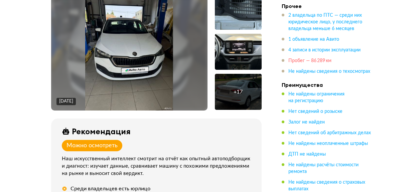
click at [301, 61] on span "Пробег — 86 289 км" at bounding box center [309, 60] width 43 height 5
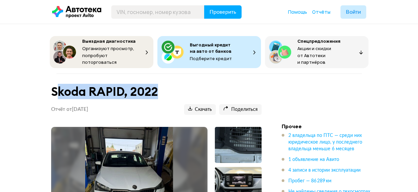
drag, startPoint x: 63, startPoint y: 90, endPoint x: 193, endPoint y: 87, distance: 129.9
click at [191, 87] on h1 "Skoda RAPID, 2022" at bounding box center [156, 91] width 210 height 14
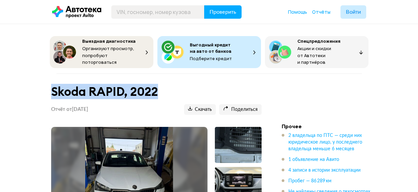
drag, startPoint x: 38, startPoint y: 89, endPoint x: 172, endPoint y: 86, distance: 133.9
click at [172, 86] on h1 "Skoda RAPID, 2022" at bounding box center [156, 91] width 210 height 14
drag, startPoint x: 172, startPoint y: 86, endPoint x: 35, endPoint y: 91, distance: 136.3
